Goal: Transaction & Acquisition: Purchase product/service

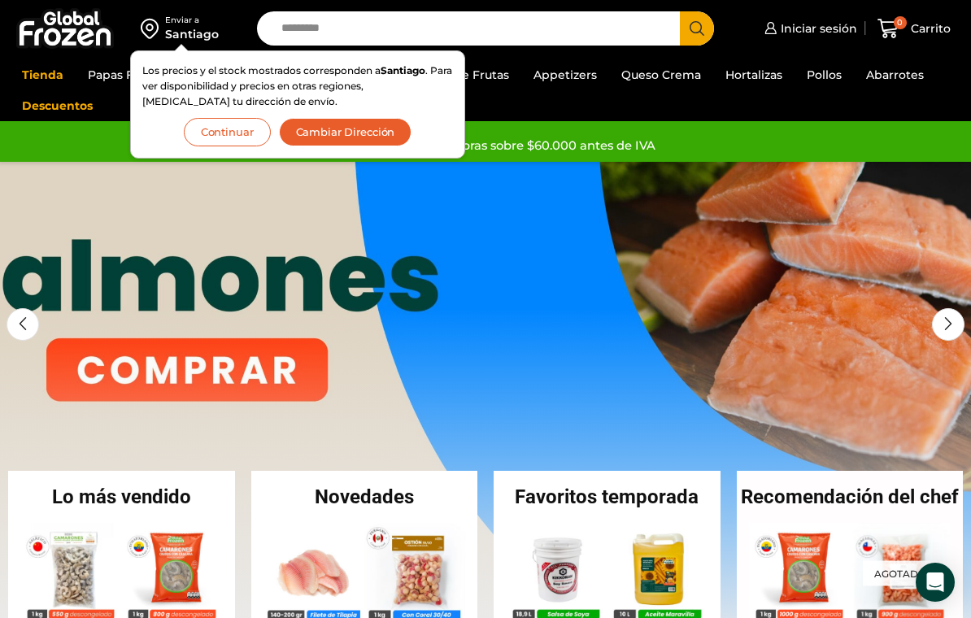
click at [821, 33] on span "Iniciar sesión" at bounding box center [816, 28] width 80 height 16
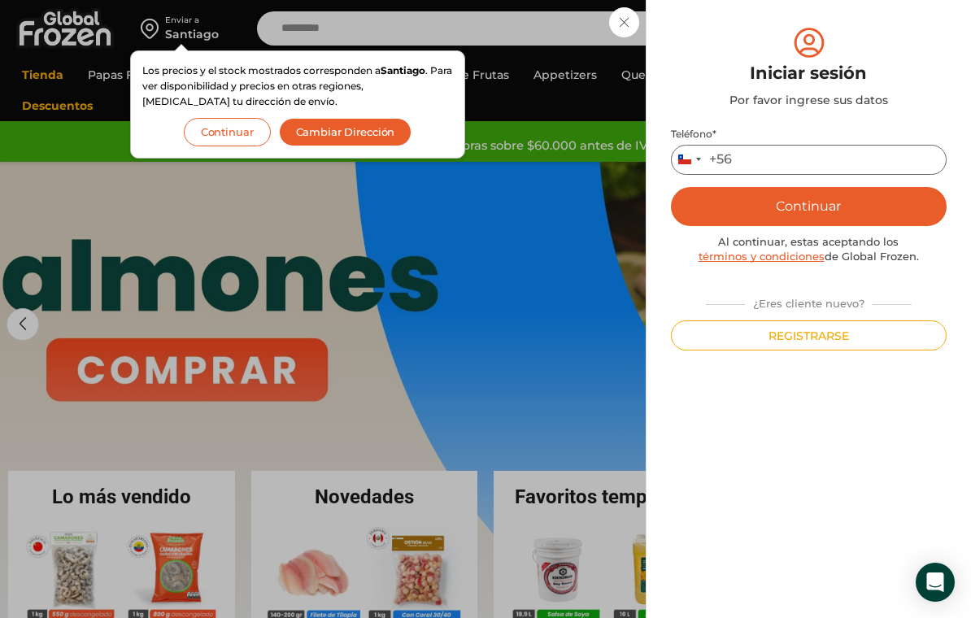
click at [833, 166] on input "Teléfono *" at bounding box center [809, 160] width 276 height 30
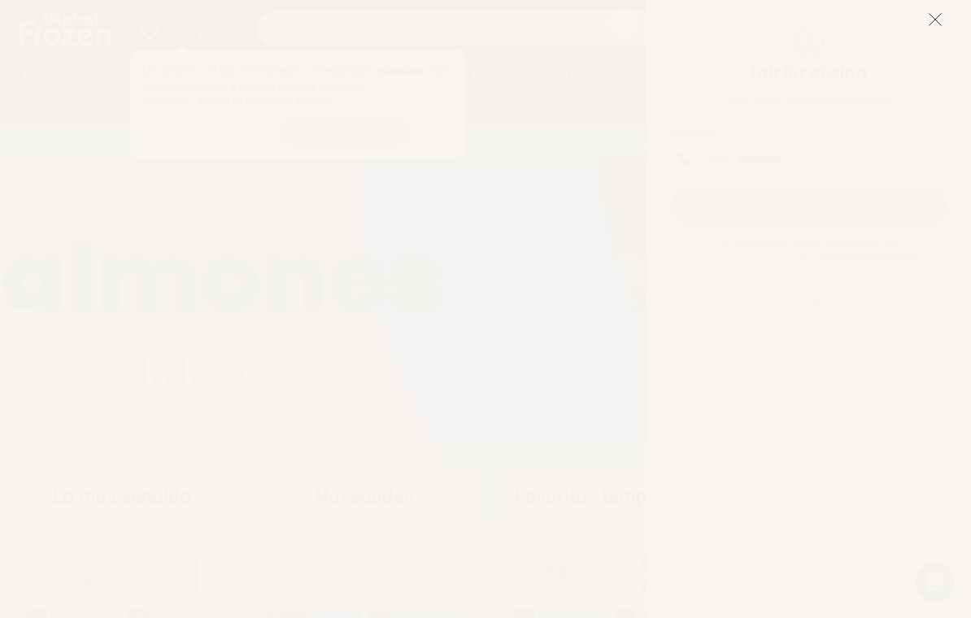
type input "*********"
click at [808, 206] on button "Continuar" at bounding box center [809, 206] width 276 height 39
click at [932, 25] on icon at bounding box center [934, 19] width 15 height 15
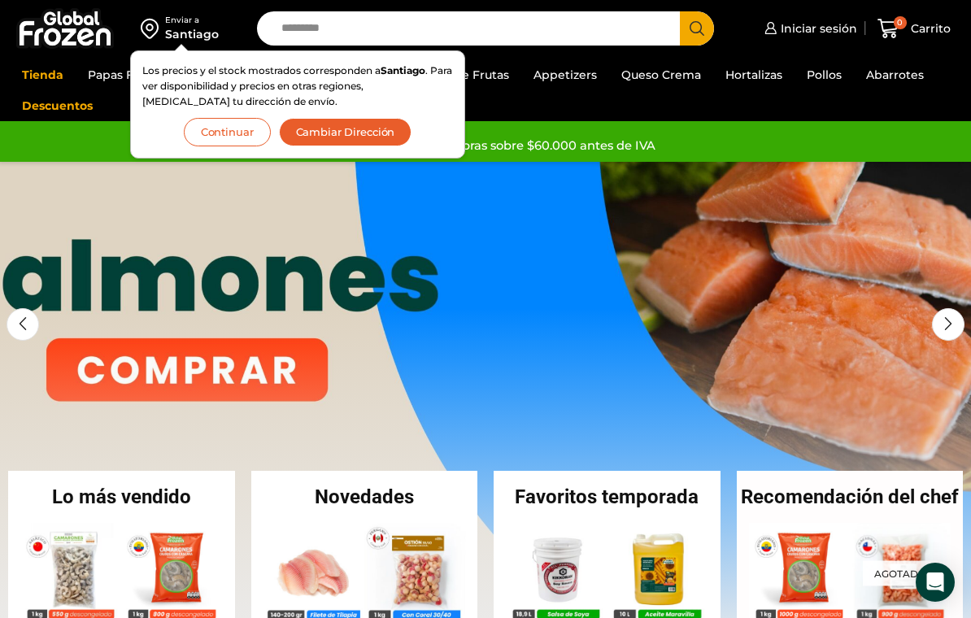
click at [815, 41] on link "Iniciar sesión" at bounding box center [808, 28] width 97 height 33
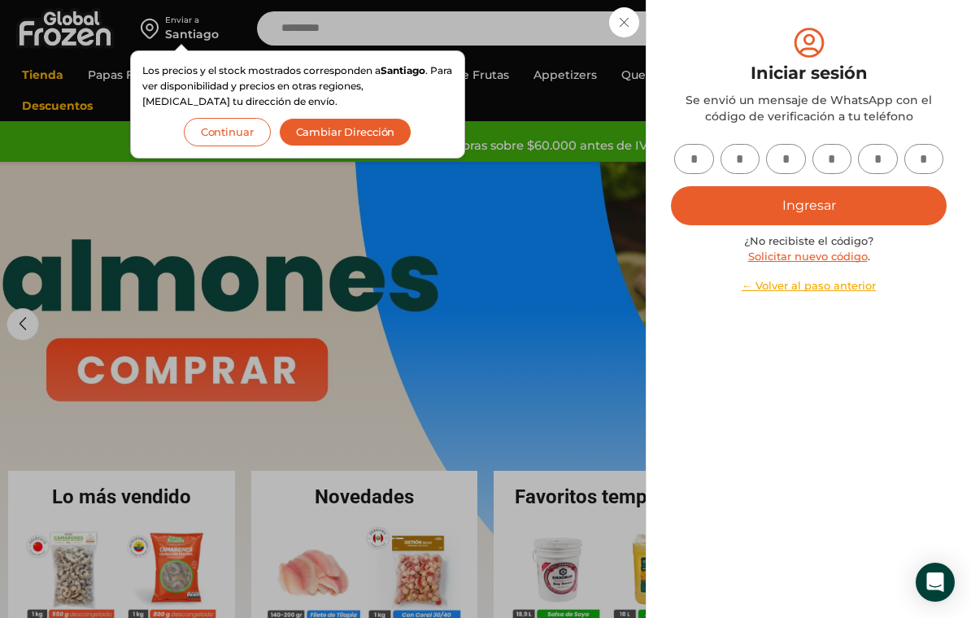
click at [696, 167] on input "text" at bounding box center [694, 159] width 40 height 30
type input "*"
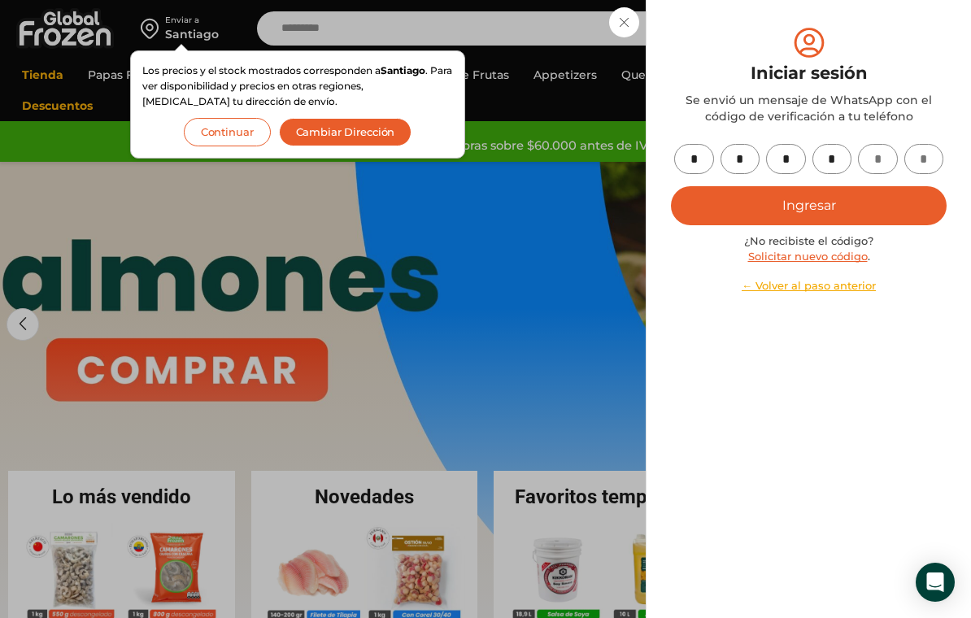
type input "*"
click at [834, 208] on button "Ingresar" at bounding box center [809, 205] width 276 height 39
click at [239, 137] on button "Continuar" at bounding box center [227, 132] width 87 height 28
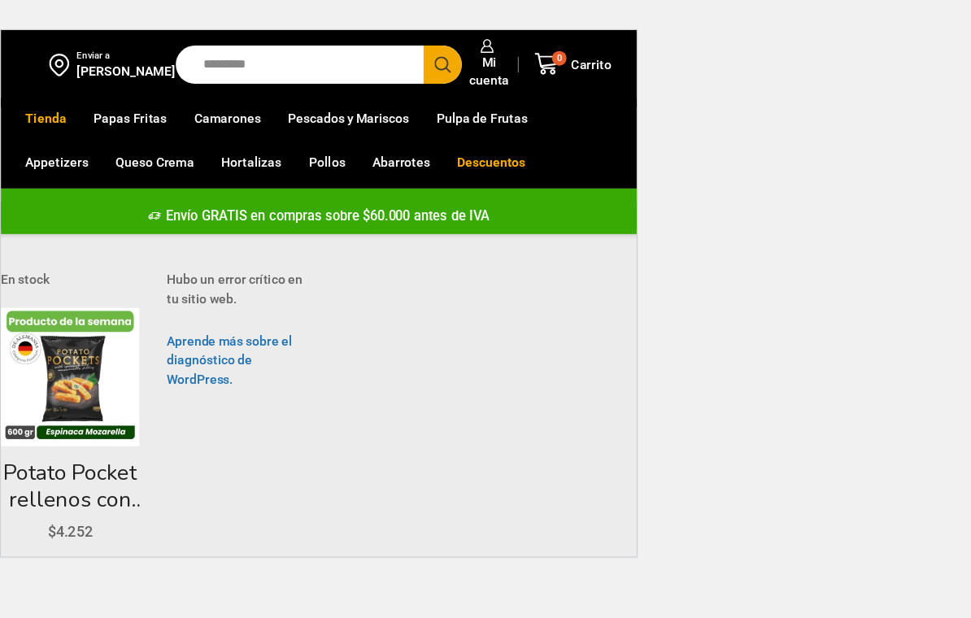
click at [439, 62] on span "Mi cuenta" at bounding box center [435, 78] width 40 height 33
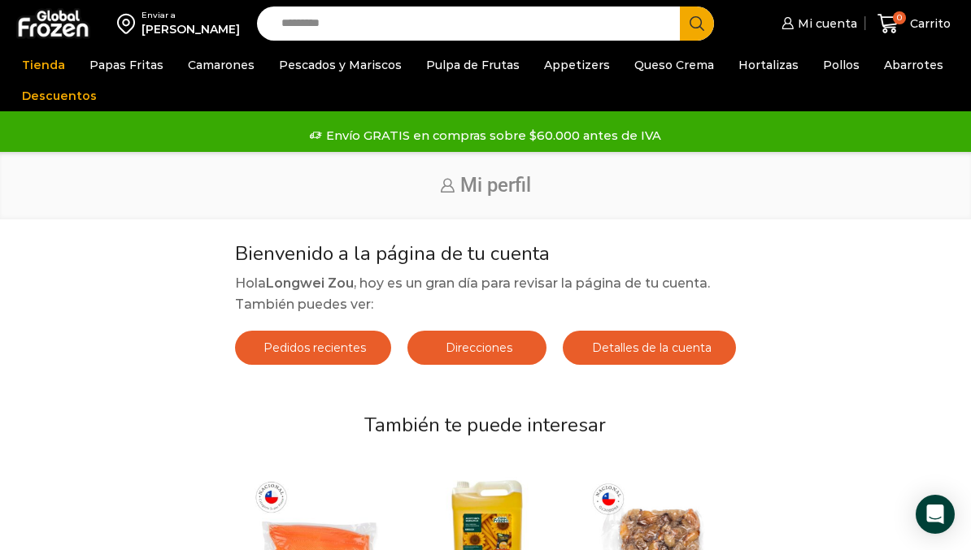
click at [832, 25] on span "Mi cuenta" at bounding box center [824, 23] width 63 height 16
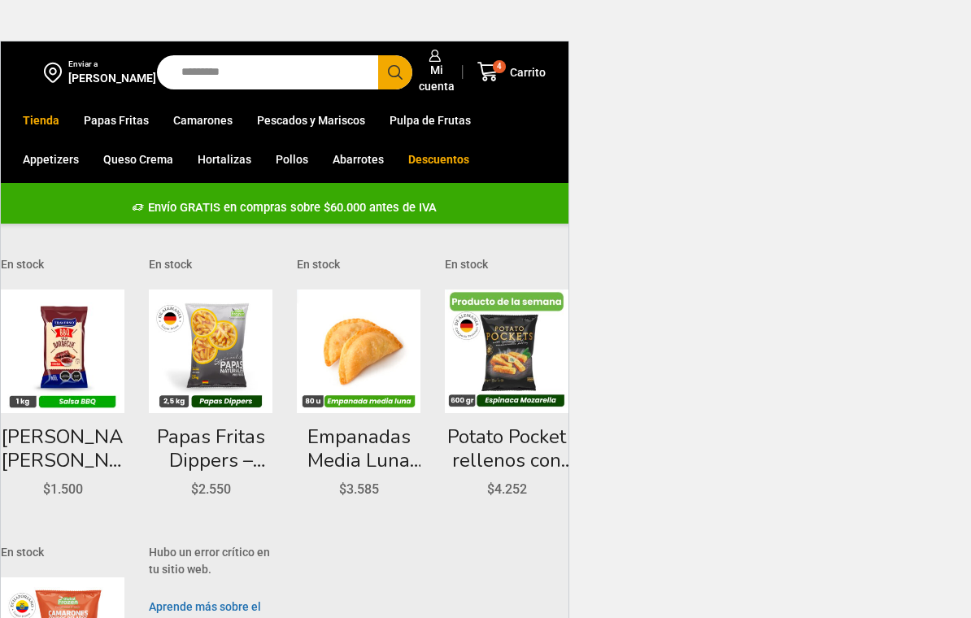
click at [0, 0] on link "Papas [PERSON_NAME]" at bounding box center [0, 0] width 0 height 0
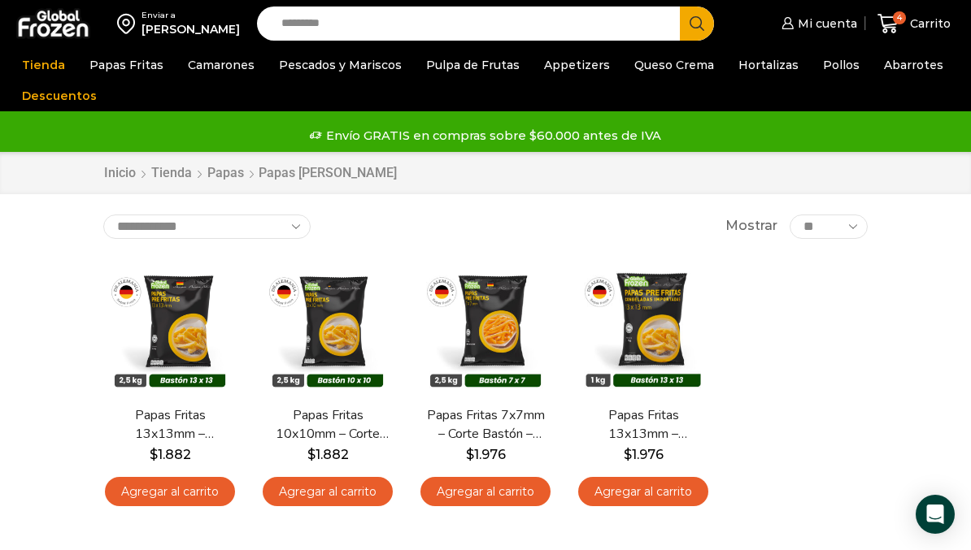
click at [901, 24] on span "4" at bounding box center [891, 24] width 28 height 22
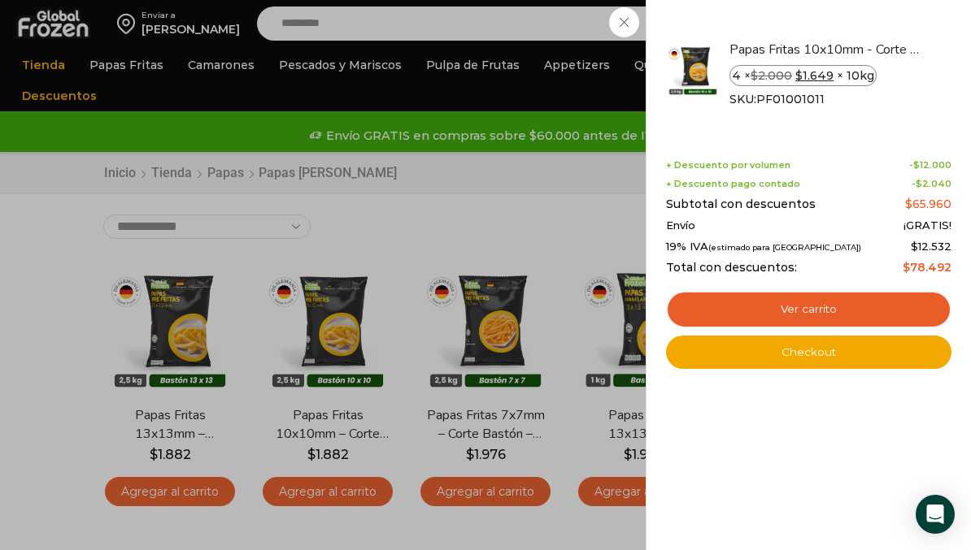
click at [851, 306] on link "Ver carrito" at bounding box center [808, 309] width 285 height 37
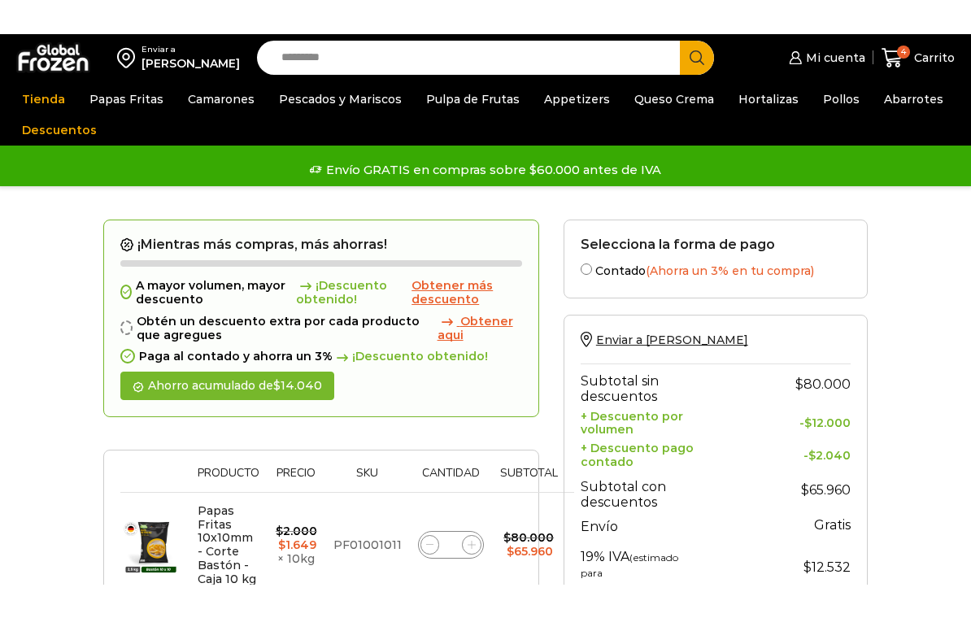
scroll to position [505, 0]
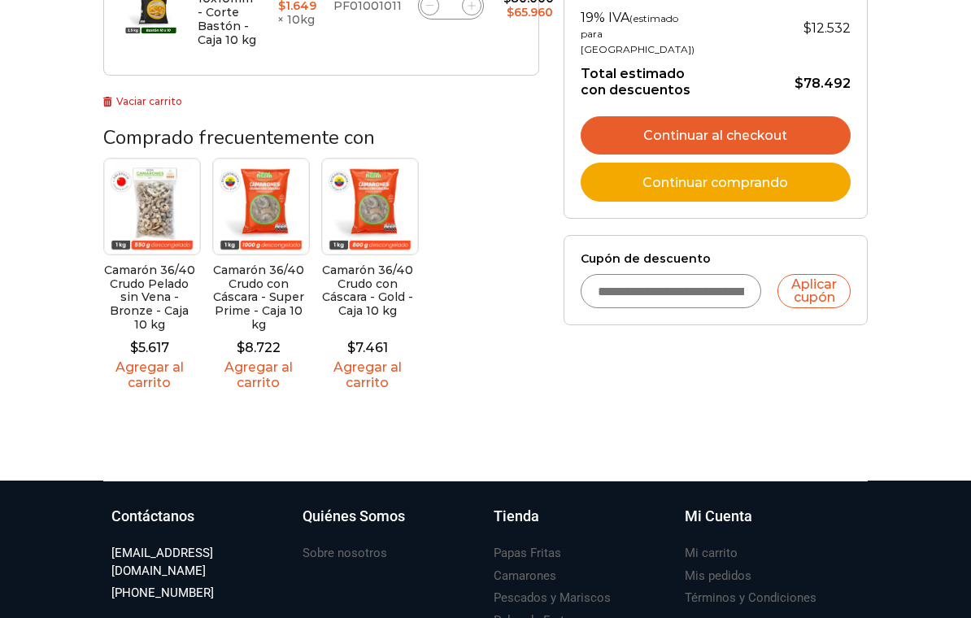
click at [778, 155] on link "Continuar al checkout" at bounding box center [715, 135] width 270 height 39
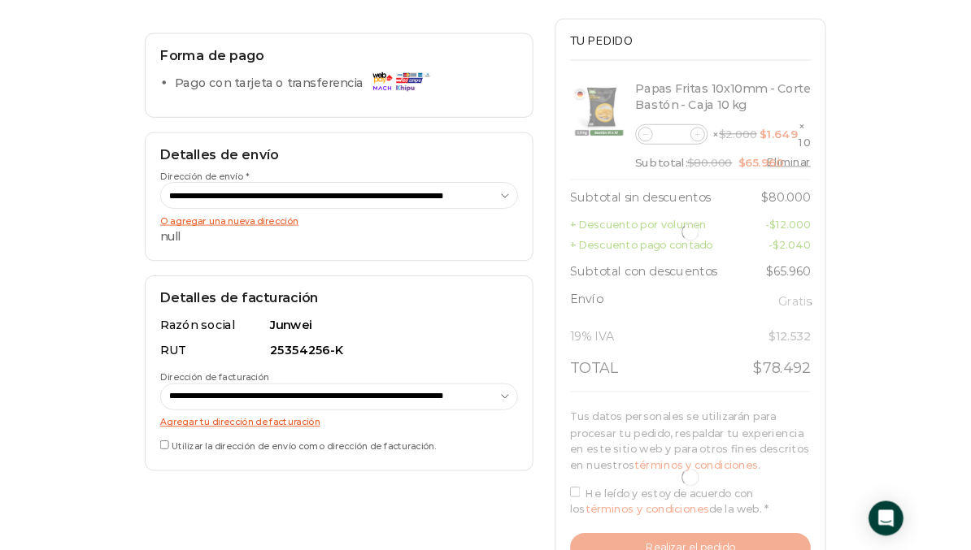
scroll to position [89, 0]
